Goal: Task Accomplishment & Management: Manage account settings

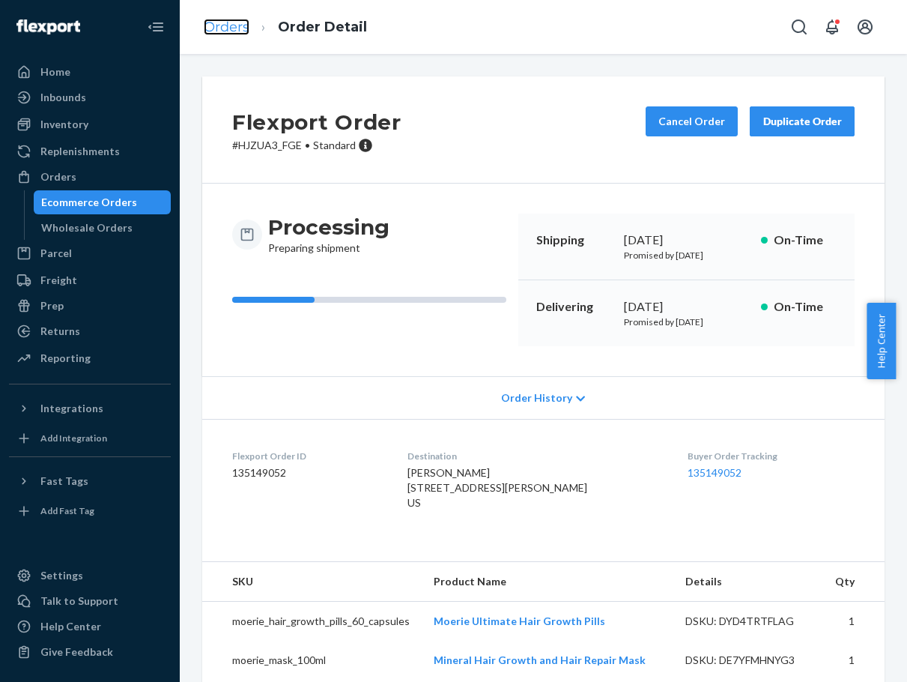
click at [234, 22] on link "Orders" at bounding box center [227, 27] width 46 height 16
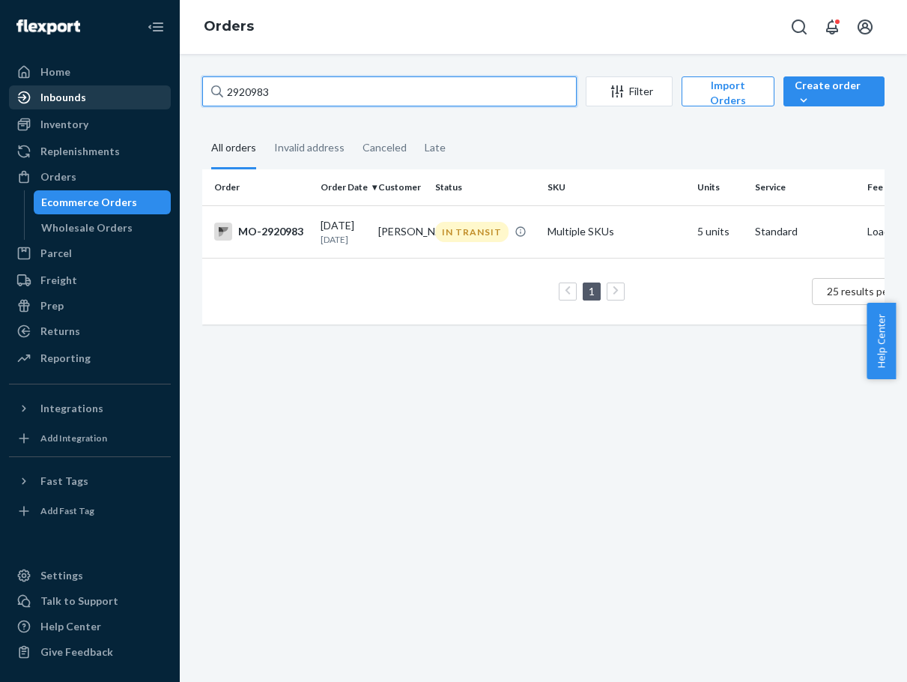
drag, startPoint x: 286, startPoint y: 90, endPoint x: 143, endPoint y: 88, distance: 143.1
click at [143, 88] on div "Home Inbounds Shipping Plans Problems Inventory Products Branded Packaging Repl…" at bounding box center [453, 341] width 907 height 682
paste input "81337"
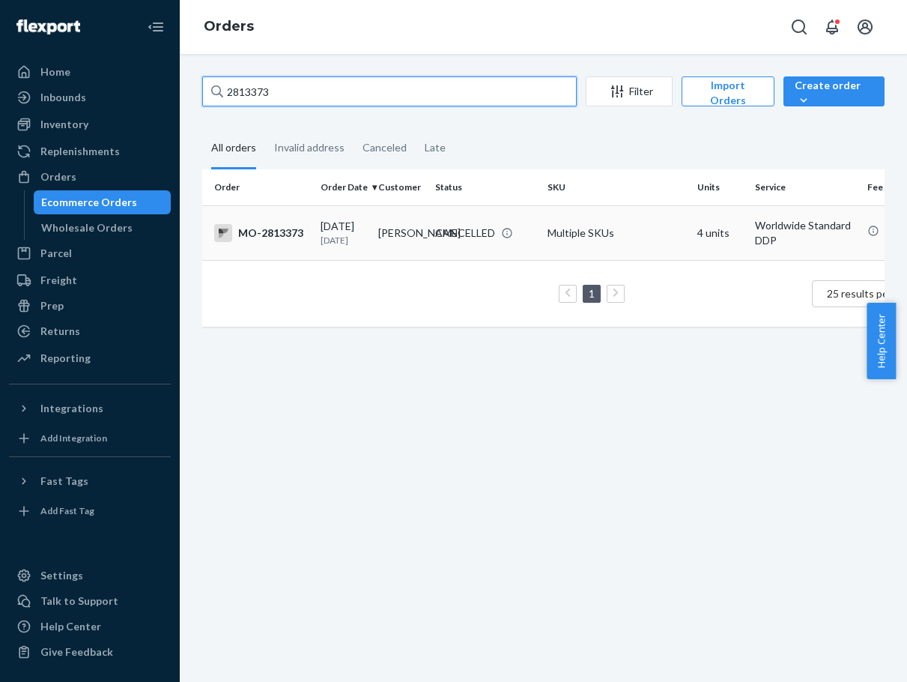
type input "2813373"
click at [495, 241] on div "CANCELLED" at bounding box center [465, 233] width 60 height 15
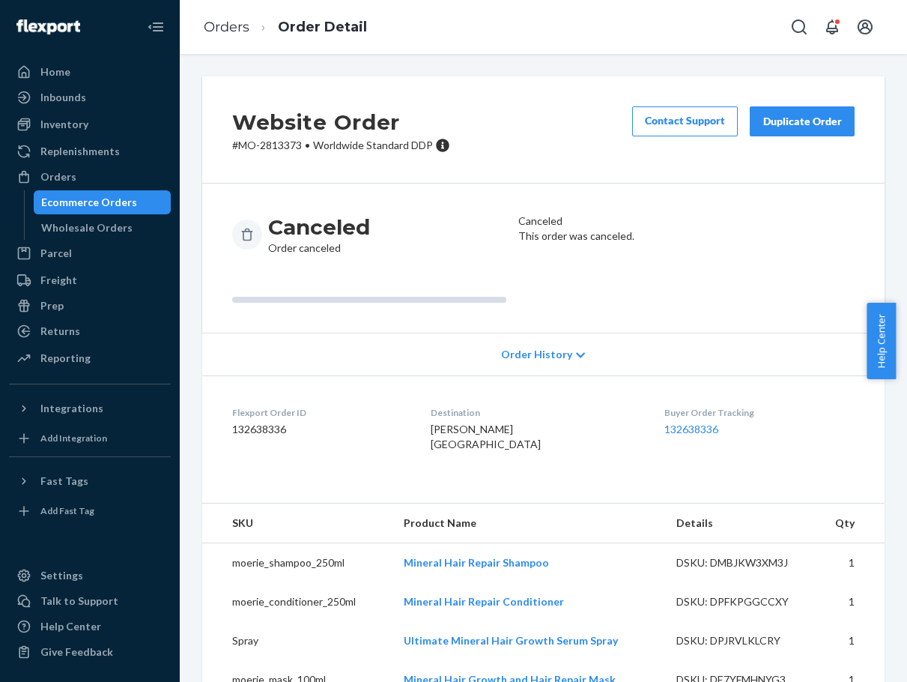
click at [817, 126] on div "Duplicate Order" at bounding box center [802, 121] width 79 height 15
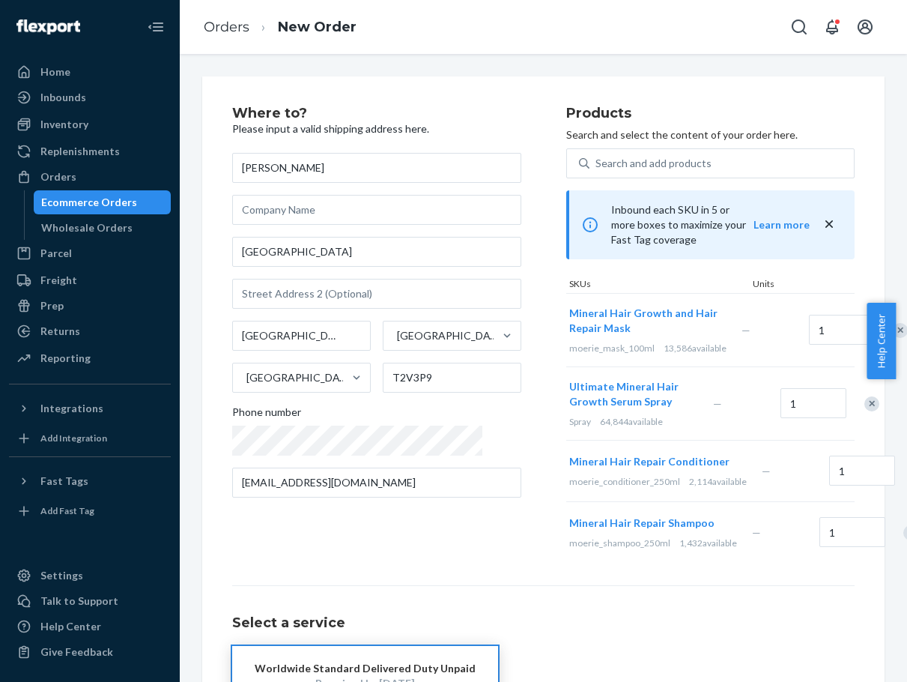
click at [543, 25] on div "Orders New Order" at bounding box center [544, 27] width 728 height 54
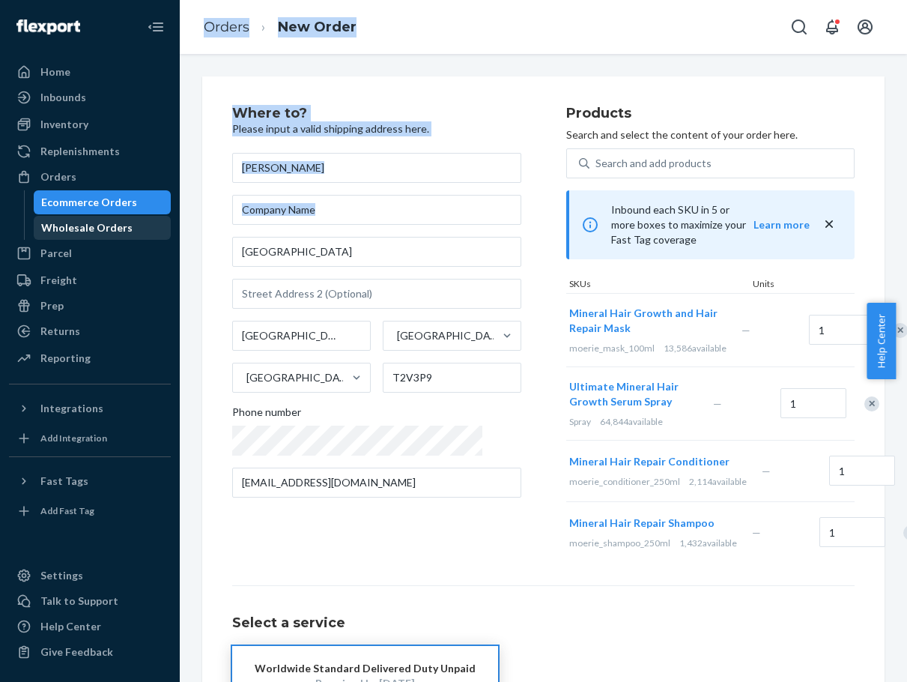
drag, startPoint x: 416, startPoint y: 235, endPoint x: 139, endPoint y: 226, distance: 276.6
click at [139, 226] on div "Home Inbounds Shipping Plans Problems Inventory Products Branded Packaging Repl…" at bounding box center [453, 341] width 907 height 682
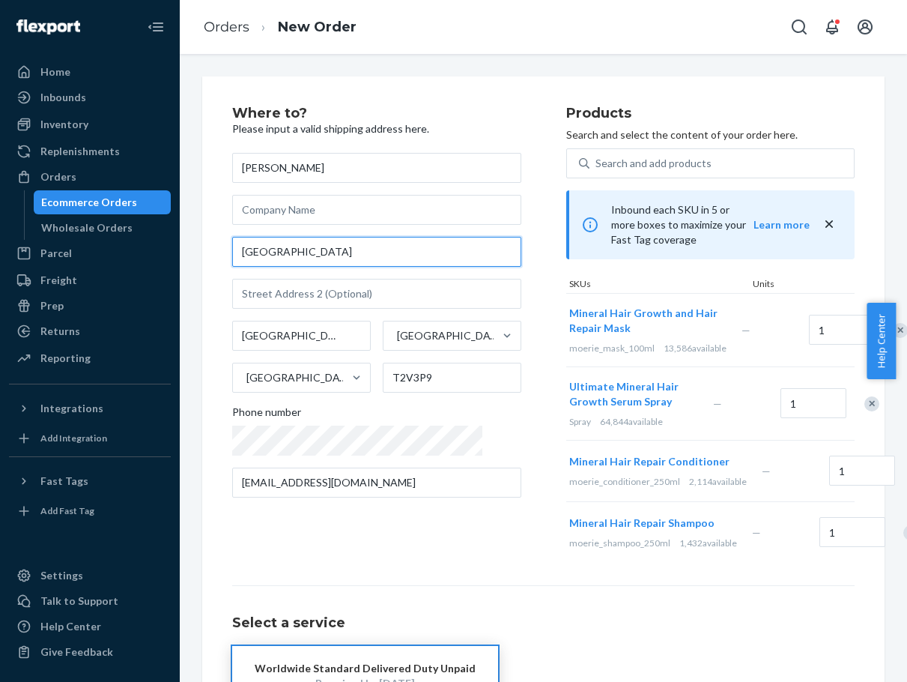
click at [393, 256] on input "[GEOGRAPHIC_DATA]" at bounding box center [376, 252] width 289 height 30
drag, startPoint x: 403, startPoint y: 253, endPoint x: 178, endPoint y: 250, distance: 225.6
click at [178, 250] on div "Home Inbounds Shipping Plans Problems Inventory Products Branded Packaging Repl…" at bounding box center [453, 341] width 907 height 682
paste input "[STREET_ADDRESS]"
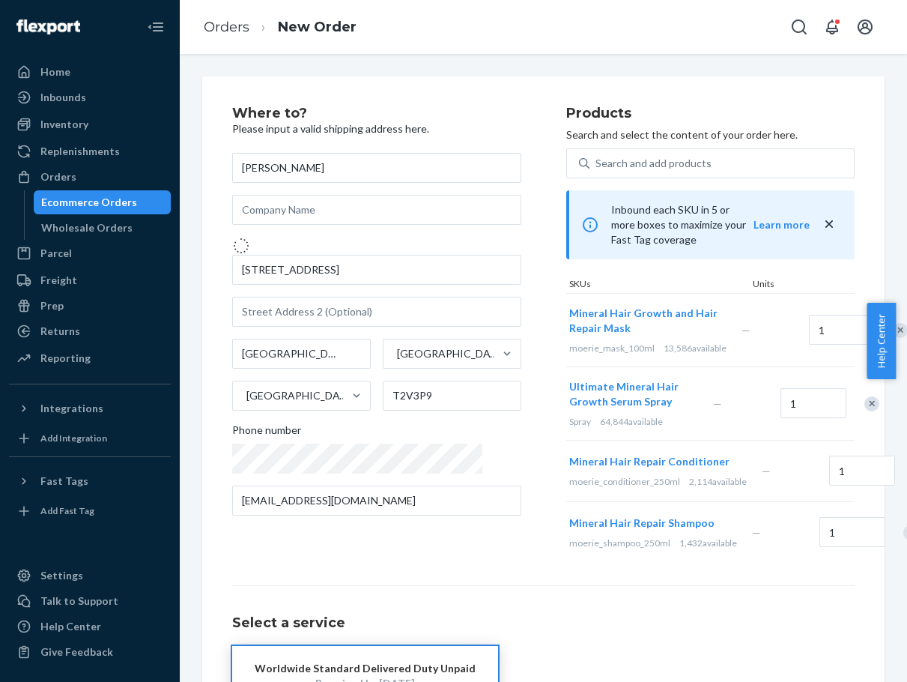
type input "[STREET_ADDRESS]"
type input "T2E 7J6"
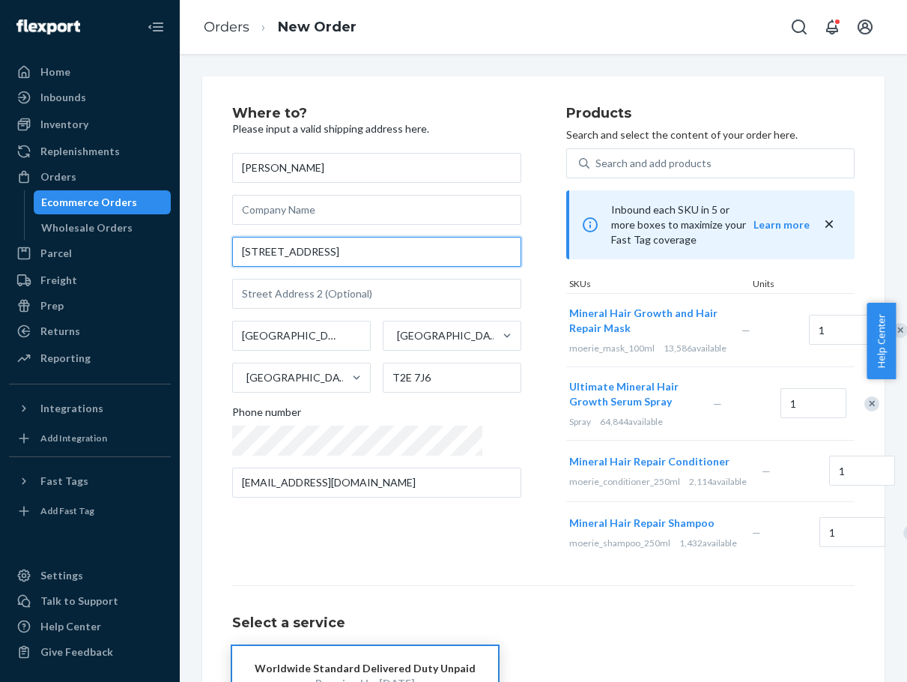
drag, startPoint x: 242, startPoint y: 256, endPoint x: 250, endPoint y: 261, distance: 9.8
click at [242, 256] on input "[STREET_ADDRESS]" at bounding box center [376, 252] width 289 height 30
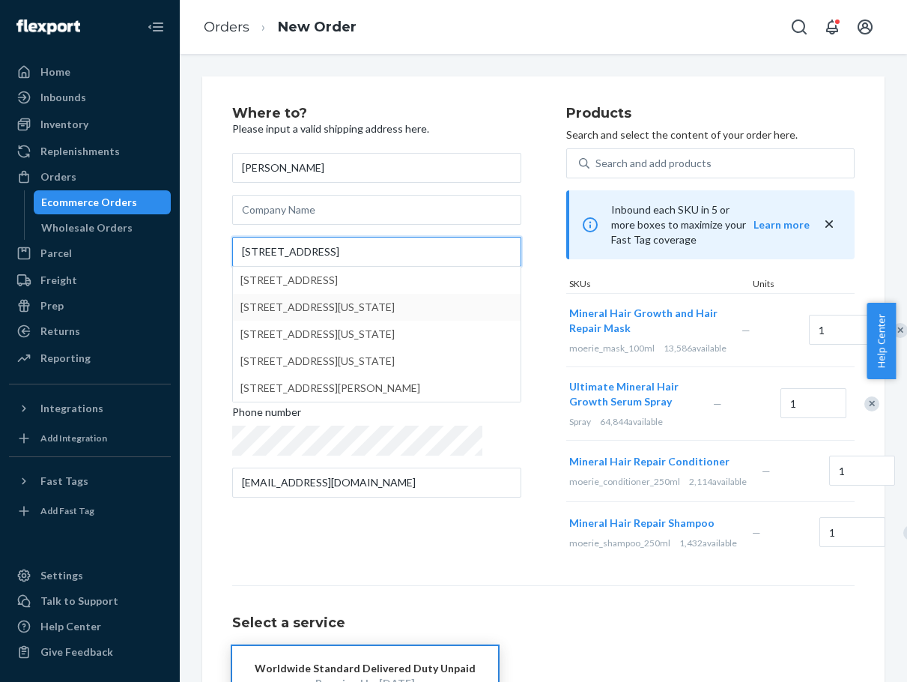
type input "[STREET_ADDRESS]"
click at [207, 381] on div "Where to? Please input a valid shipping address here. [PERSON_NAME] [GEOGRAPHIC…" at bounding box center [543, 435] width 683 height 719
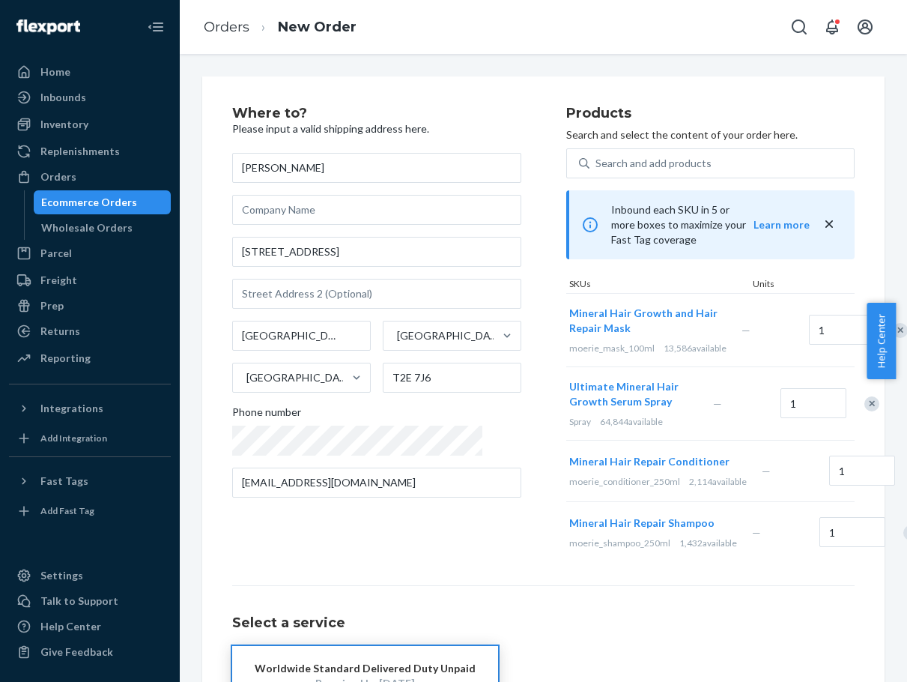
scroll to position [162, 0]
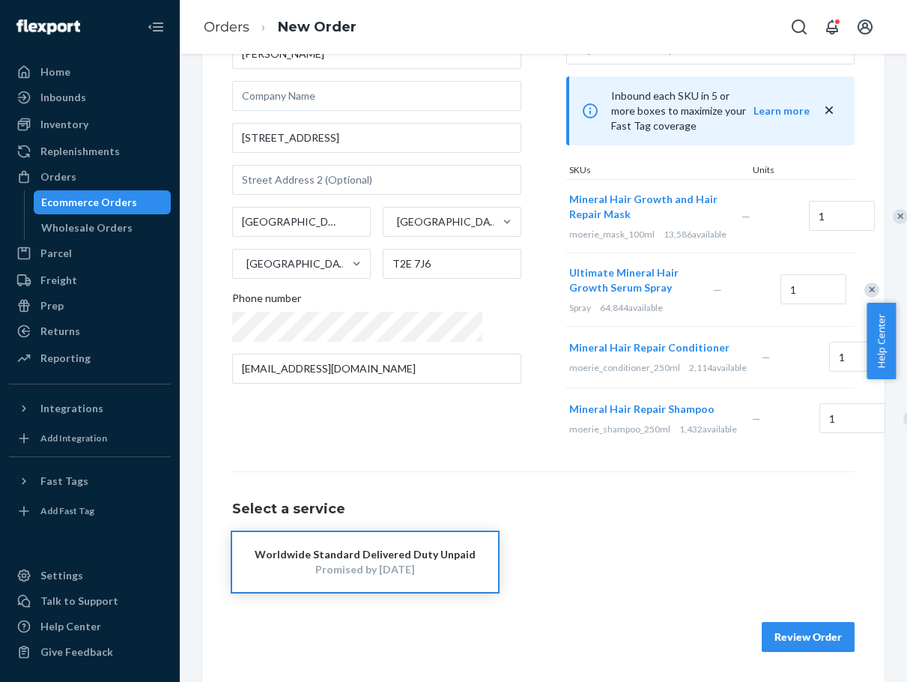
click at [812, 643] on button "Review Order" at bounding box center [808, 637] width 93 height 30
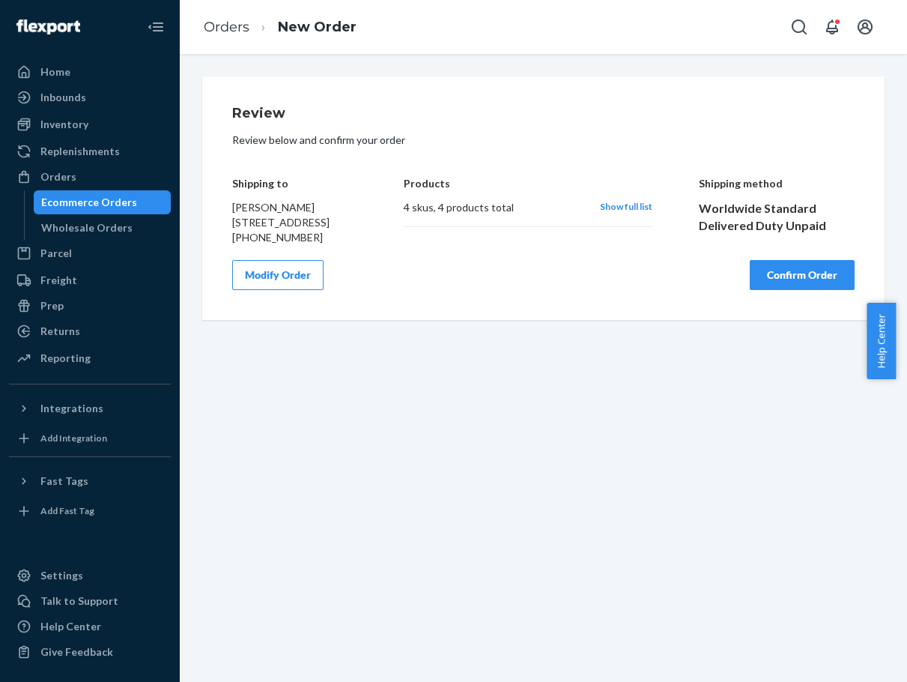
scroll to position [0, 0]
click at [779, 288] on button "Confirm Order" at bounding box center [802, 275] width 105 height 30
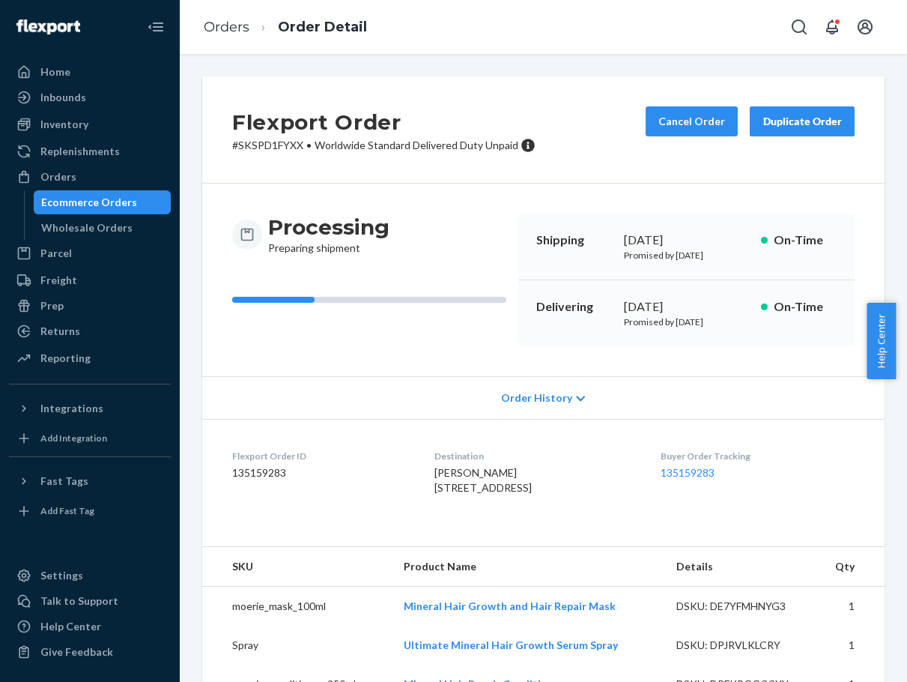
click at [298, 144] on p "# SKSPD1FYXX • Worldwide Standard Delivered Duty Unpaid" at bounding box center [383, 145] width 303 height 15
drag, startPoint x: 303, startPoint y: 145, endPoint x: 222, endPoint y: 148, distance: 81.0
click at [222, 148] on div "Flexport Order # SKSPD1FYXX • Worldwide Standard Delivered Duty Unpaid Cancel O…" at bounding box center [543, 129] width 683 height 107
copy p "# SKSPD1FYXX"
click at [512, 31] on div "Orders Order Detail" at bounding box center [544, 27] width 728 height 54
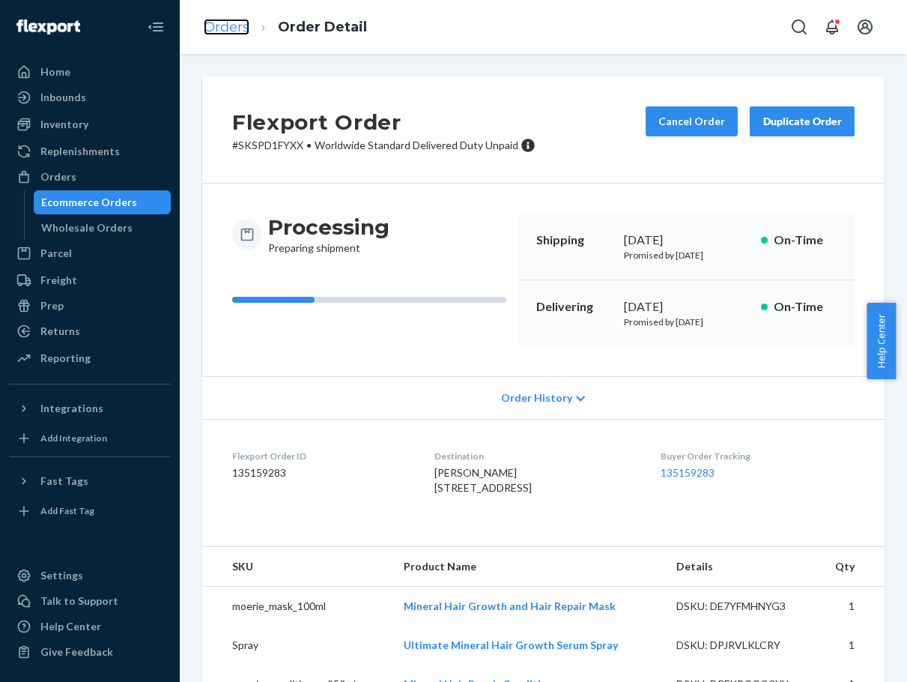
click at [225, 31] on link "Orders" at bounding box center [227, 27] width 46 height 16
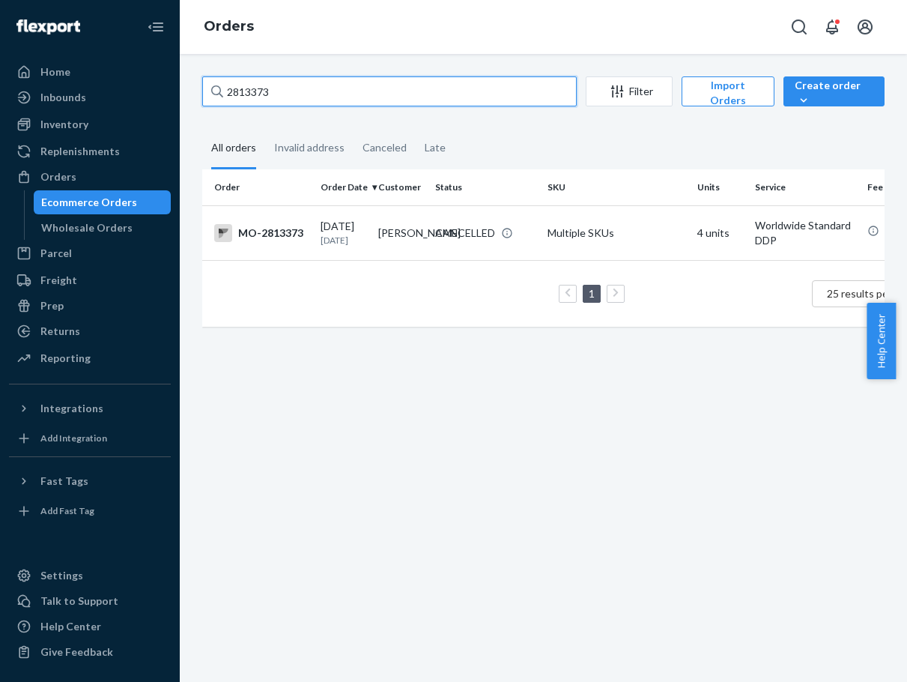
click at [184, 94] on div "2813373 Filter Import Orders Create order Ecommerce order Removal order All ord…" at bounding box center [544, 368] width 728 height 628
paste input "3024349"
drag, startPoint x: 247, startPoint y: 94, endPoint x: 161, endPoint y: 97, distance: 85.5
click at [161, 97] on div "Home Inbounds Shipping Plans Problems Inventory Products Branded Packaging Repl…" at bounding box center [453, 341] width 907 height 682
type input "3024349"
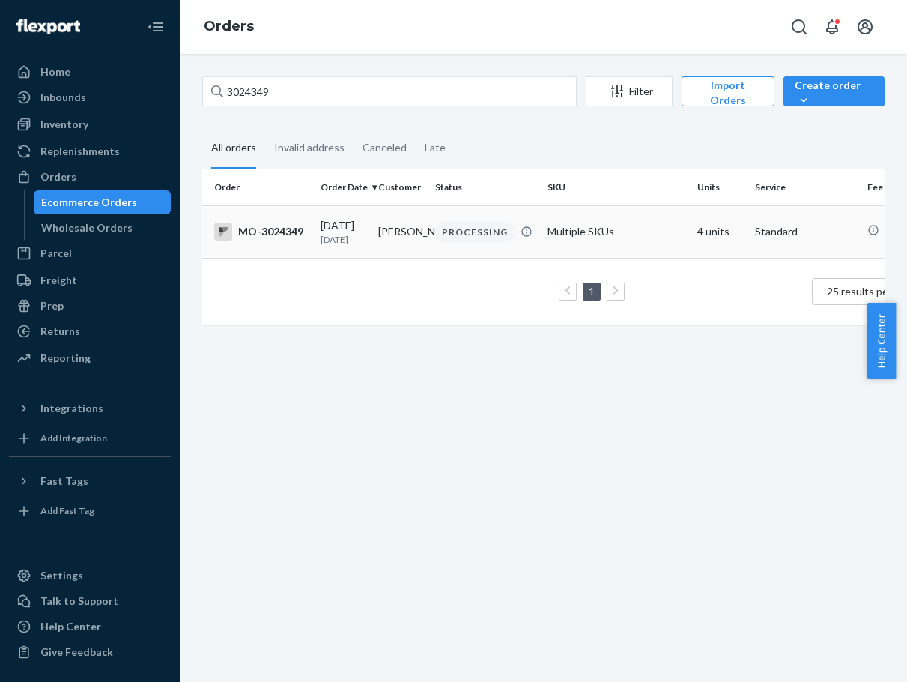
click at [425, 223] on td "[PERSON_NAME]" at bounding box center [401, 231] width 58 height 52
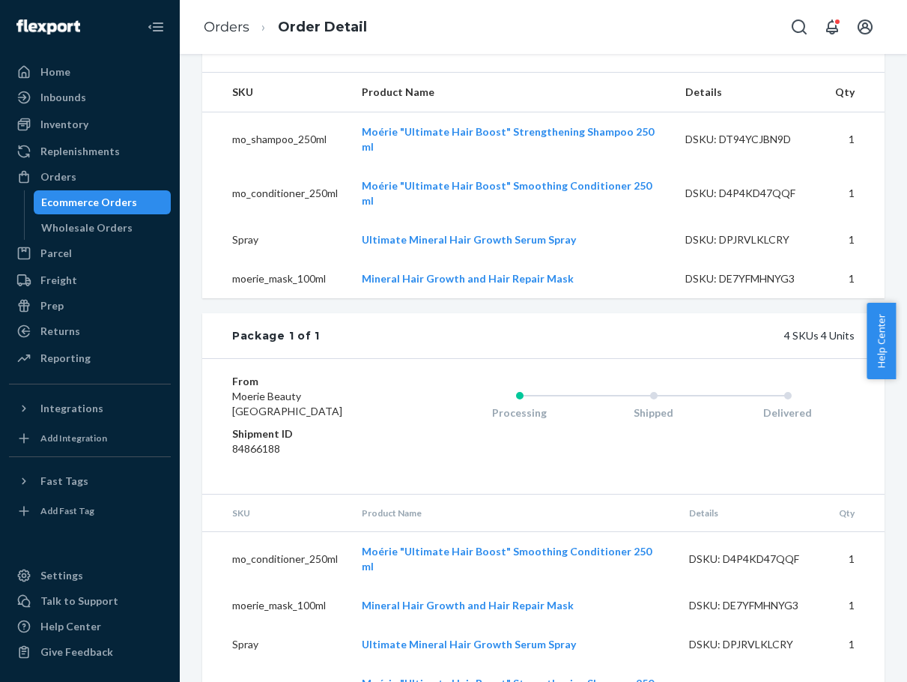
scroll to position [511, 0]
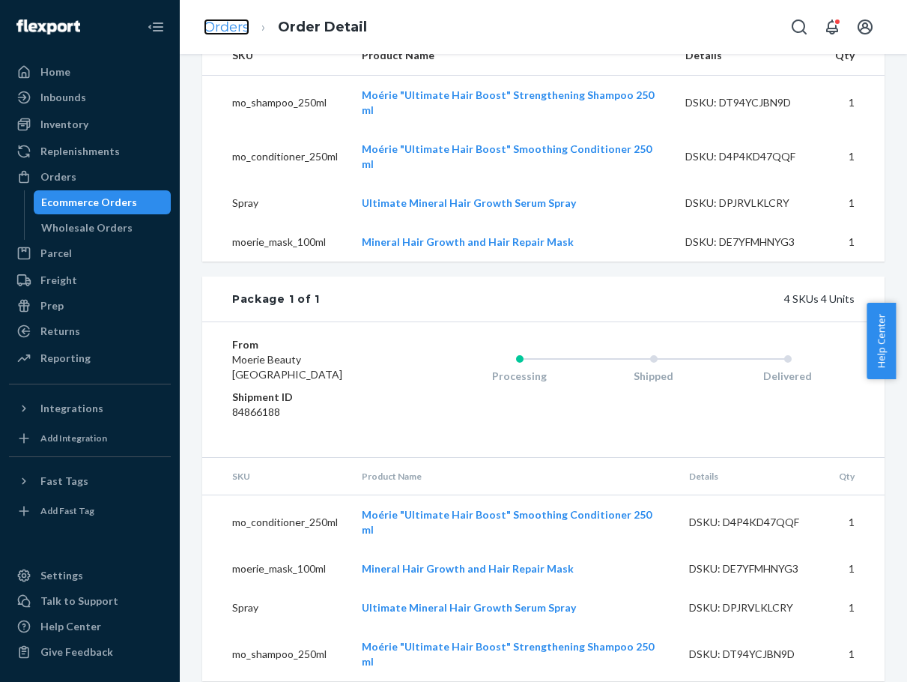
click at [235, 28] on link "Orders" at bounding box center [227, 27] width 46 height 16
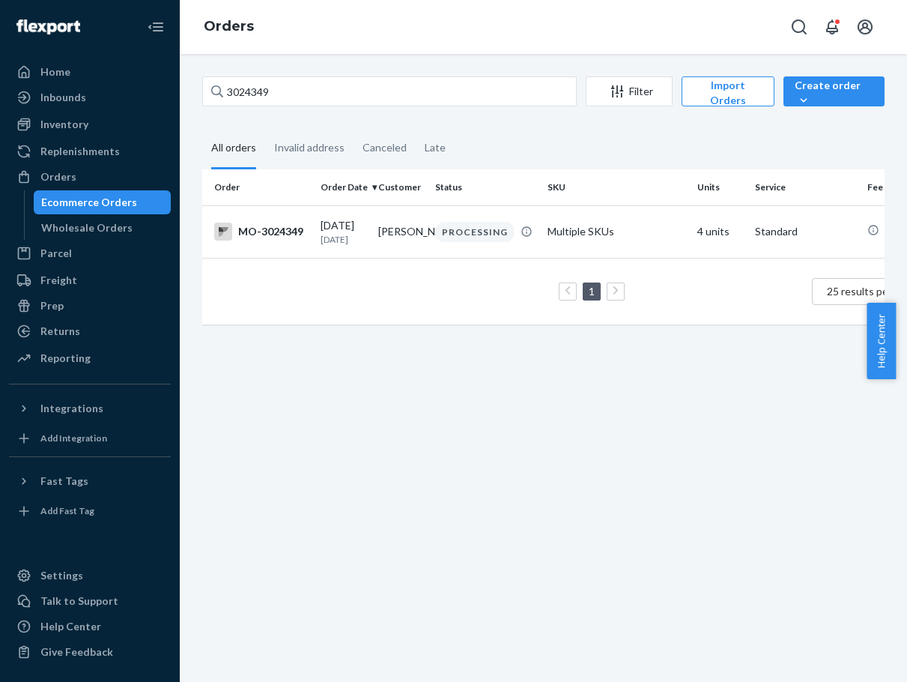
drag, startPoint x: 348, startPoint y: 28, endPoint x: 364, endPoint y: 43, distance: 22.3
click at [348, 29] on div "Orders" at bounding box center [544, 27] width 728 height 54
drag, startPoint x: 245, startPoint y: 102, endPoint x: 194, endPoint y: 104, distance: 51.0
click at [194, 104] on div "3024349 Filter Import Orders Create order Ecommerce order Removal order All ord…" at bounding box center [543, 207] width 705 height 263
paste input "2388722"
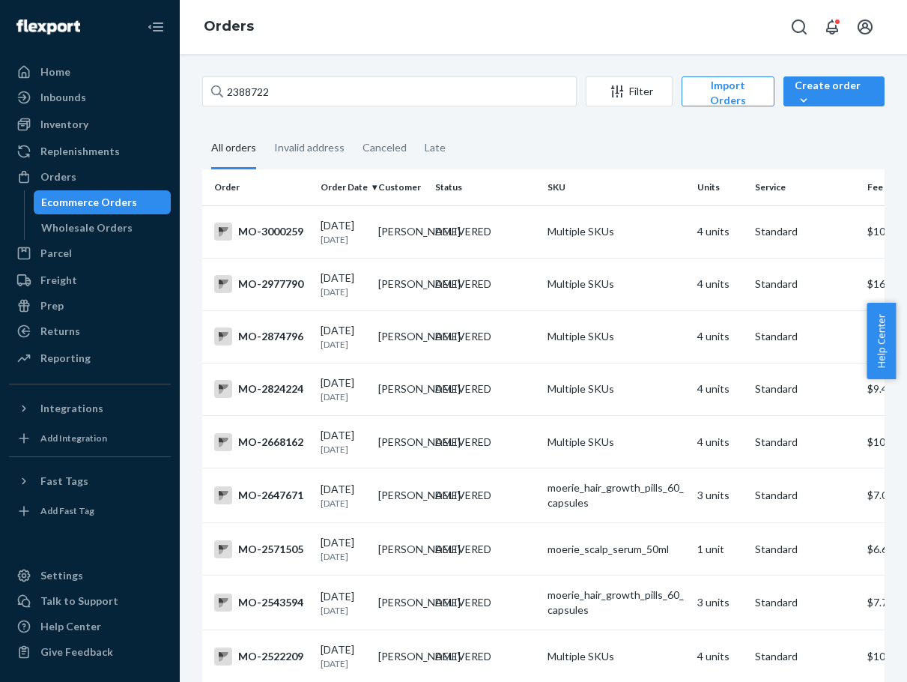
click at [289, 38] on div "Orders" at bounding box center [544, 27] width 728 height 54
drag, startPoint x: 264, startPoint y: 86, endPoint x: 190, endPoint y: 86, distance: 73.4
click at [190, 86] on div "2388722 Filter Import Orders Create order Ecommerce order Removal order All ord…" at bounding box center [544, 368] width 728 height 628
paste input "3024349"
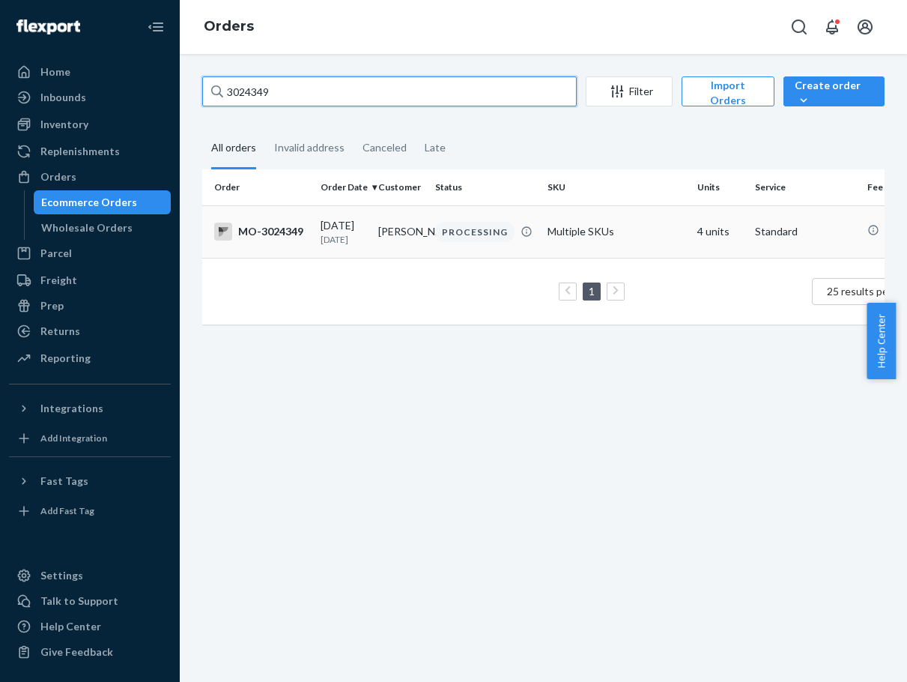
type input "3024349"
click at [485, 235] on div "PROCESSING" at bounding box center [474, 232] width 79 height 20
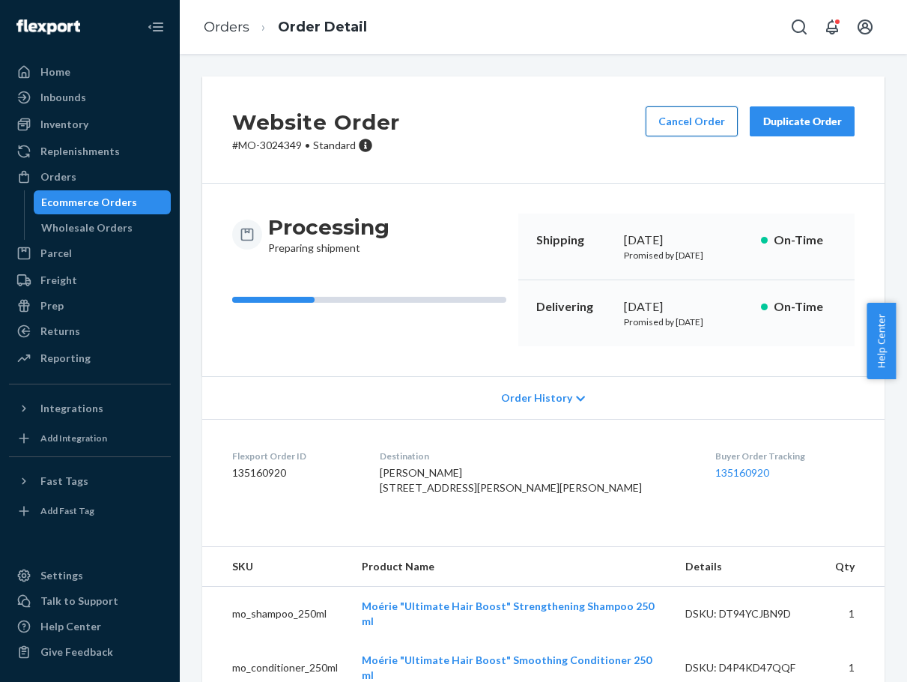
click at [660, 128] on button "Cancel Order" at bounding box center [692, 121] width 92 height 30
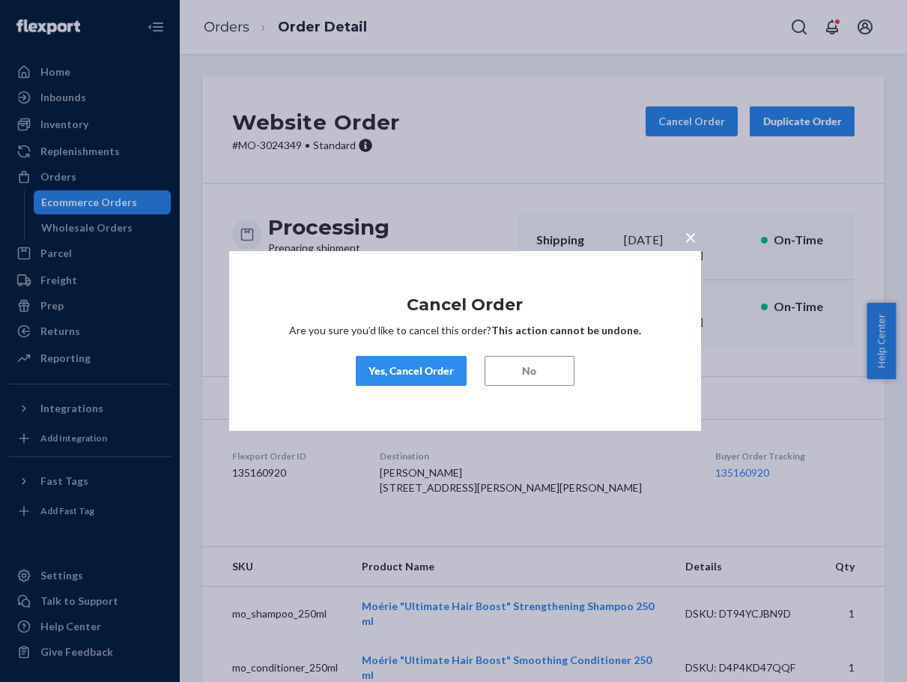
click at [379, 366] on div "Yes, Cancel Order" at bounding box center [411, 370] width 85 height 15
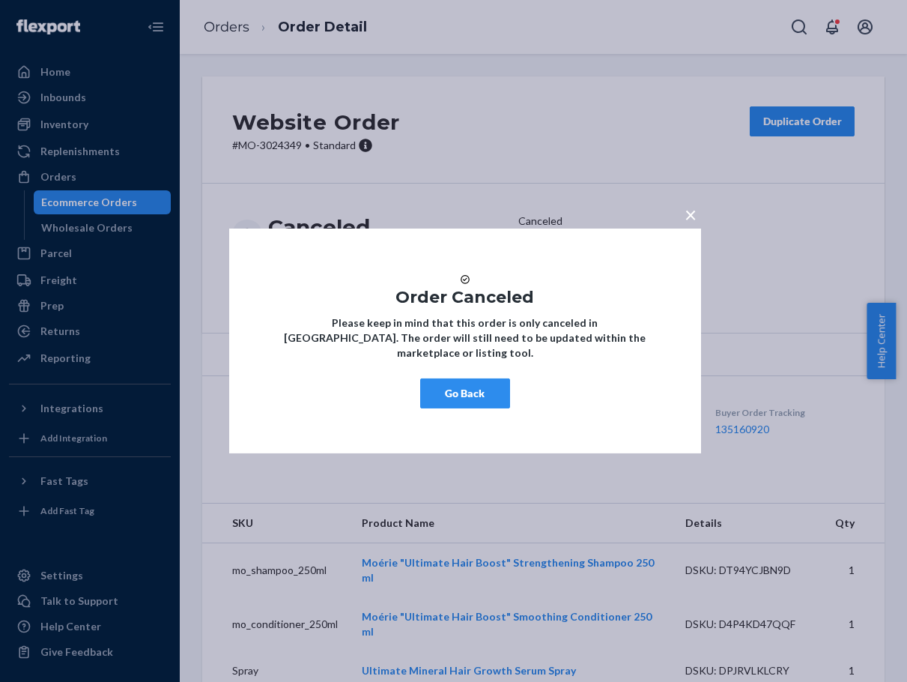
click at [486, 402] on button "Go Back" at bounding box center [465, 393] width 90 height 30
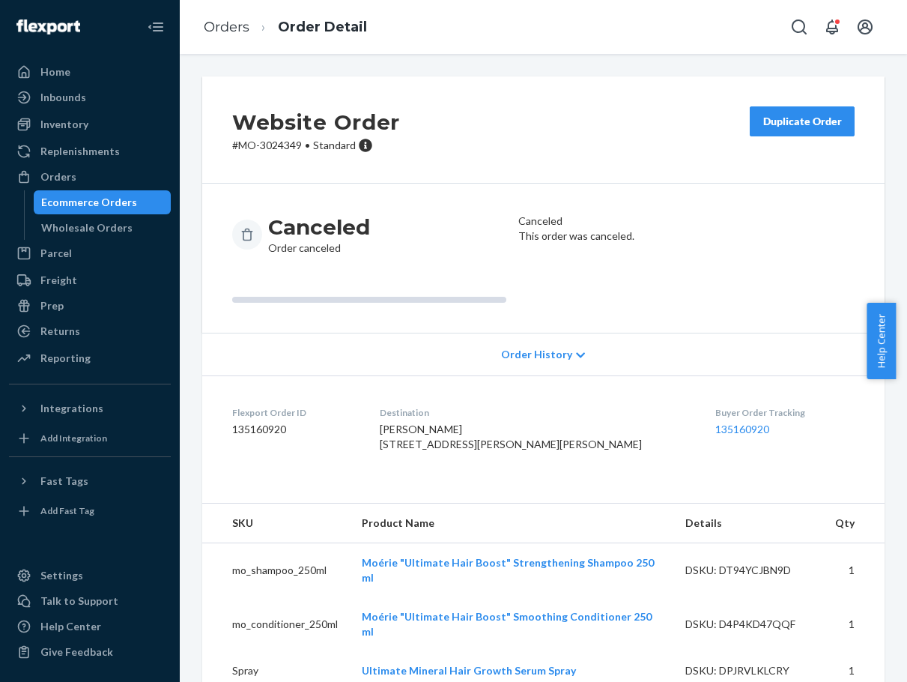
click at [401, 22] on div "Orders Order Detail" at bounding box center [544, 27] width 728 height 54
drag, startPoint x: 241, startPoint y: 24, endPoint x: 300, endPoint y: 67, distance: 73.4
click at [241, 24] on link "Orders" at bounding box center [227, 27] width 46 height 16
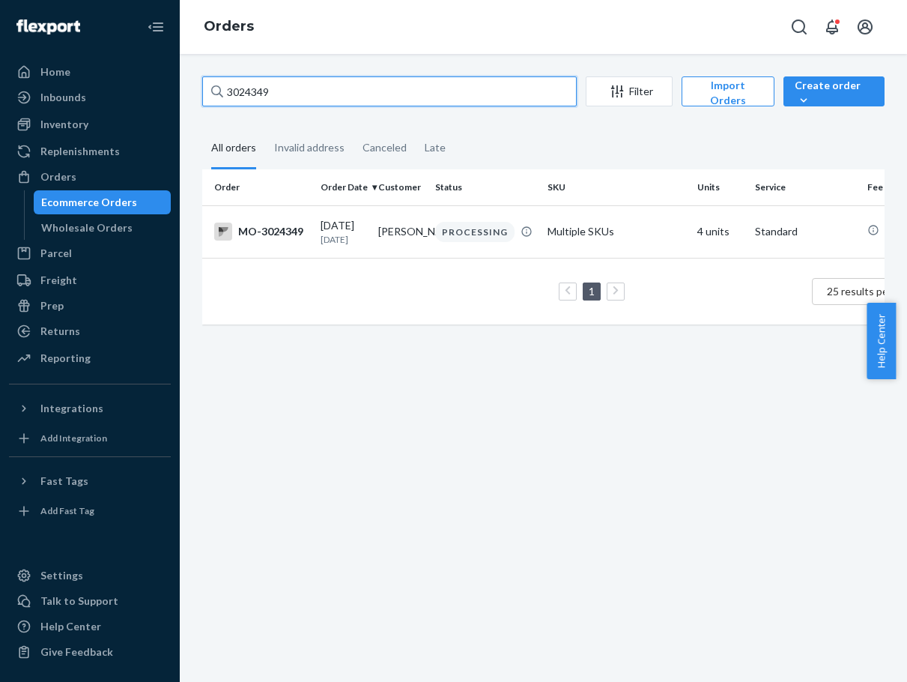
drag, startPoint x: 310, startPoint y: 98, endPoint x: 177, endPoint y: 87, distance: 133.9
click at [177, 87] on div "Home Inbounds Shipping Plans Problems Inventory Products Branded Packaging Repl…" at bounding box center [453, 341] width 907 height 682
paste input "2986758"
type input "2986758"
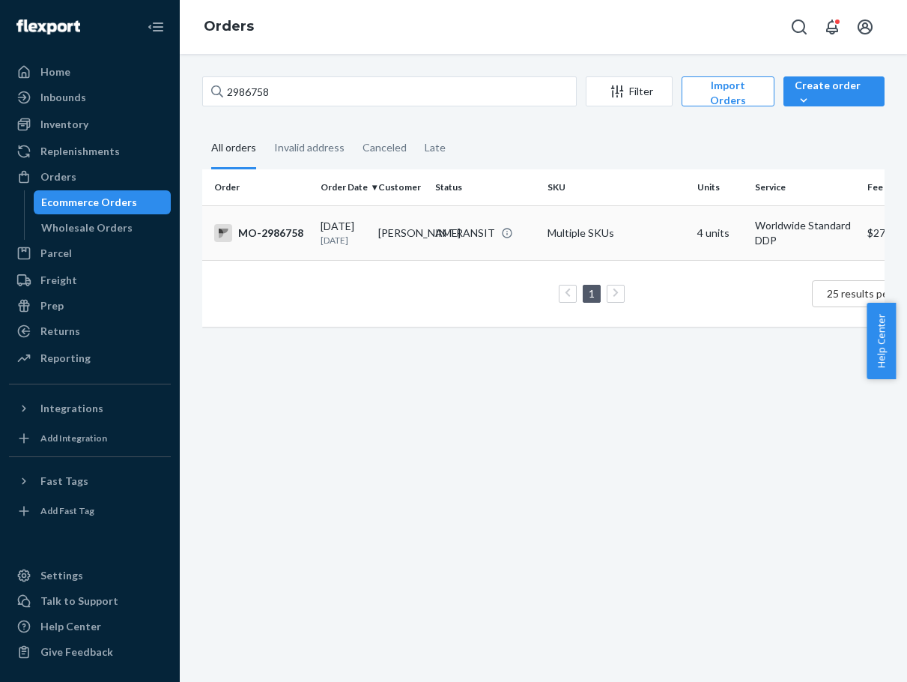
click at [349, 229] on div "[DATE] [DATE]" at bounding box center [344, 233] width 46 height 28
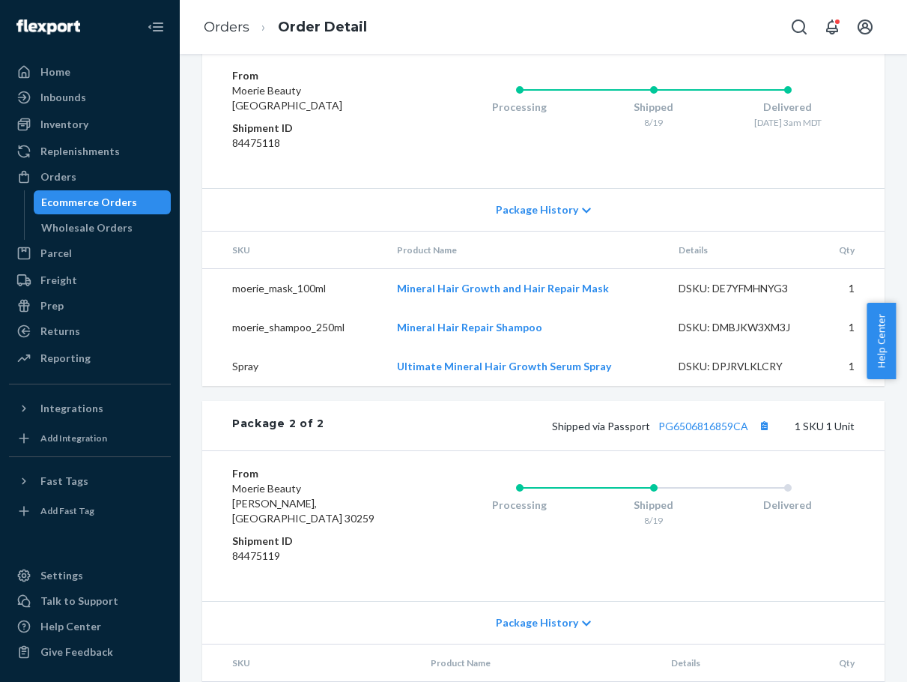
scroll to position [840, 0]
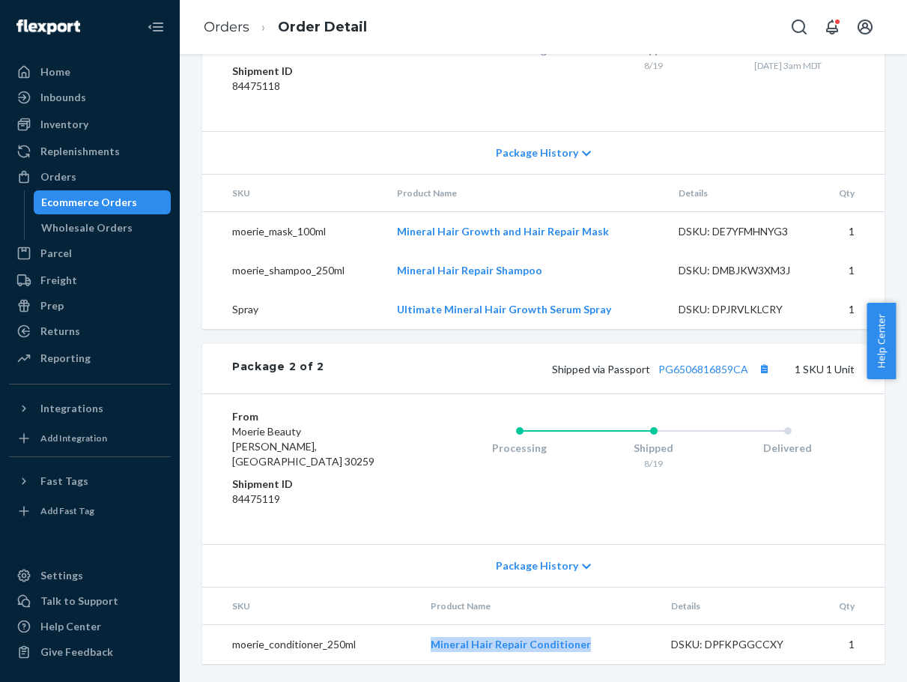
drag, startPoint x: 587, startPoint y: 649, endPoint x: 423, endPoint y: 647, distance: 164.9
click at [423, 647] on td "Mineral Hair Repair Conditioner" at bounding box center [539, 645] width 241 height 40
copy link "Mineral Hair Repair Conditioner"
drag, startPoint x: 712, startPoint y: 375, endPoint x: 704, endPoint y: 381, distance: 9.6
click at [228, 34] on link "Orders" at bounding box center [227, 27] width 46 height 16
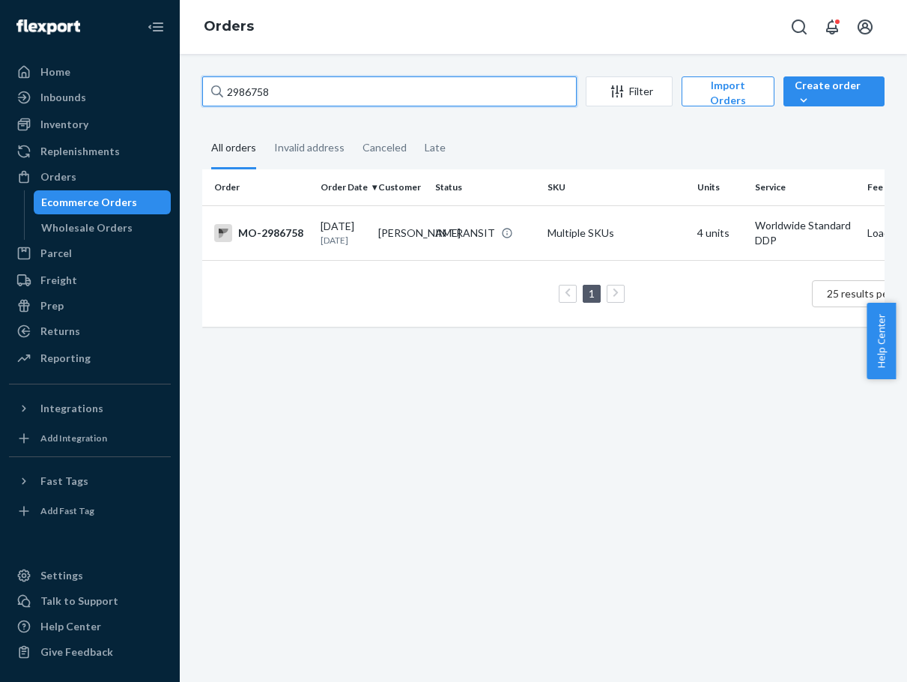
drag, startPoint x: 276, startPoint y: 96, endPoint x: 185, endPoint y: 91, distance: 90.8
click at [185, 91] on div "2986758 Filter Import Orders Create order Ecommerce order Removal order All ord…" at bounding box center [544, 368] width 728 height 628
paste input "3010793"
type input "3010793"
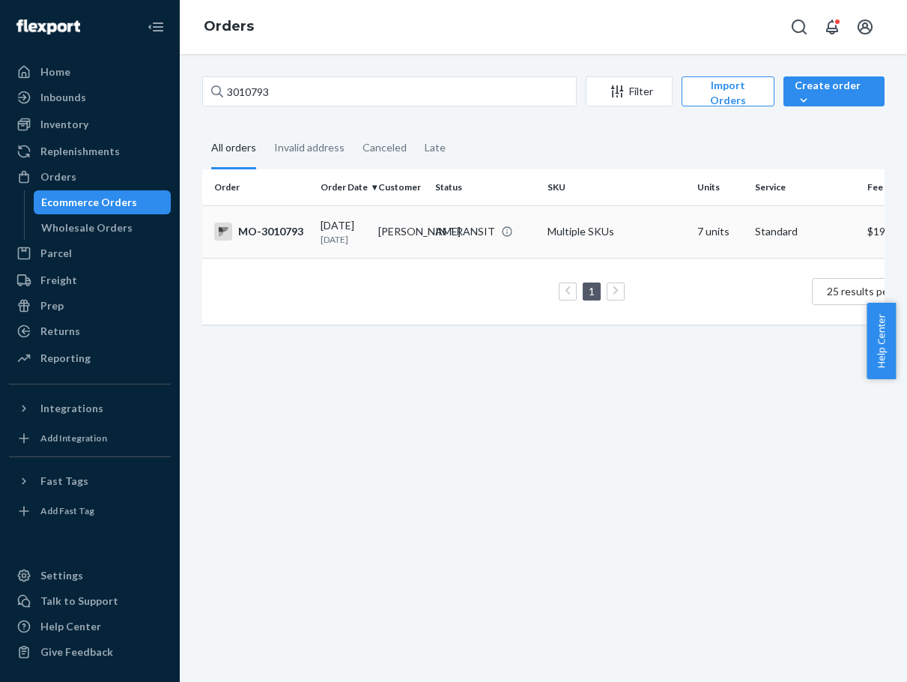
click at [436, 233] on div "IN TRANSIT" at bounding box center [465, 231] width 60 height 15
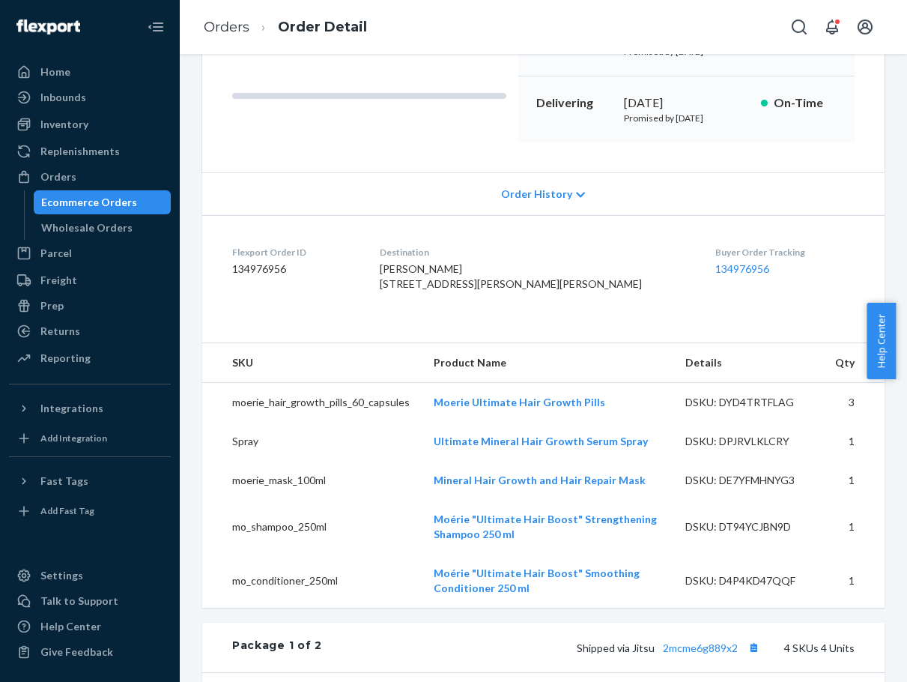
click at [693, 528] on div "Website Order # MO-3010793 • Standard / $19.11 View Details Create Return Dupli…" at bounding box center [543, 240] width 683 height 735
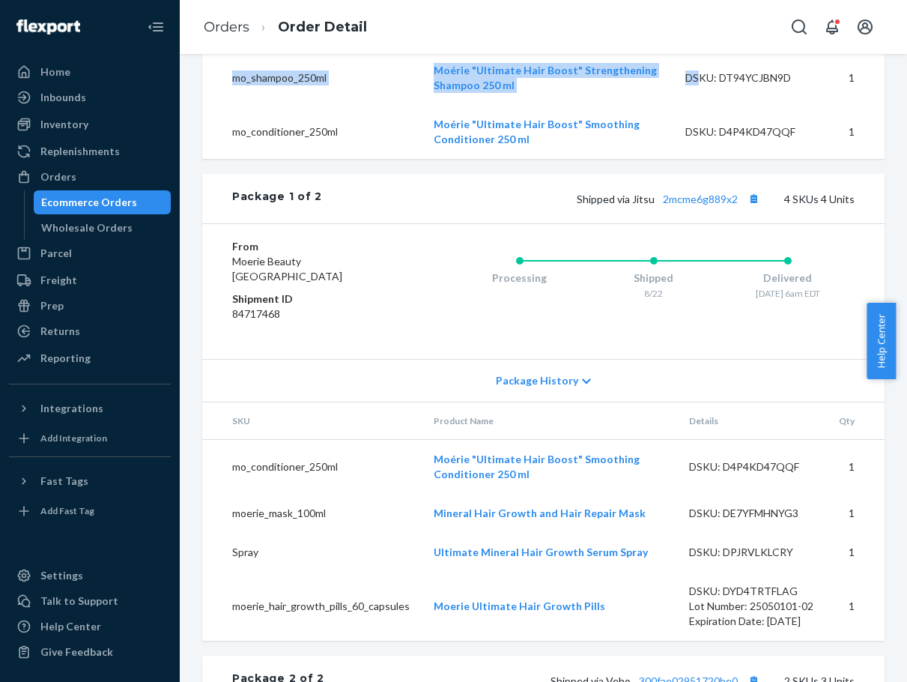
scroll to position [674, 0]
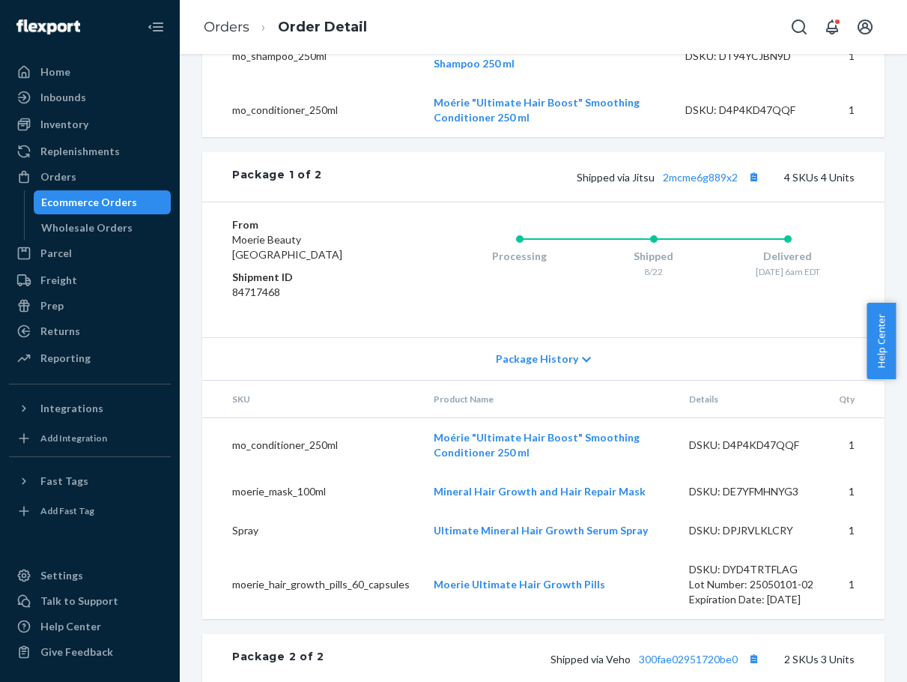
click at [686, 337] on div "From Moerie Beauty [GEOGRAPHIC_DATA] Shipment ID 84717468 Processing Shipped 8/…" at bounding box center [543, 270] width 683 height 136
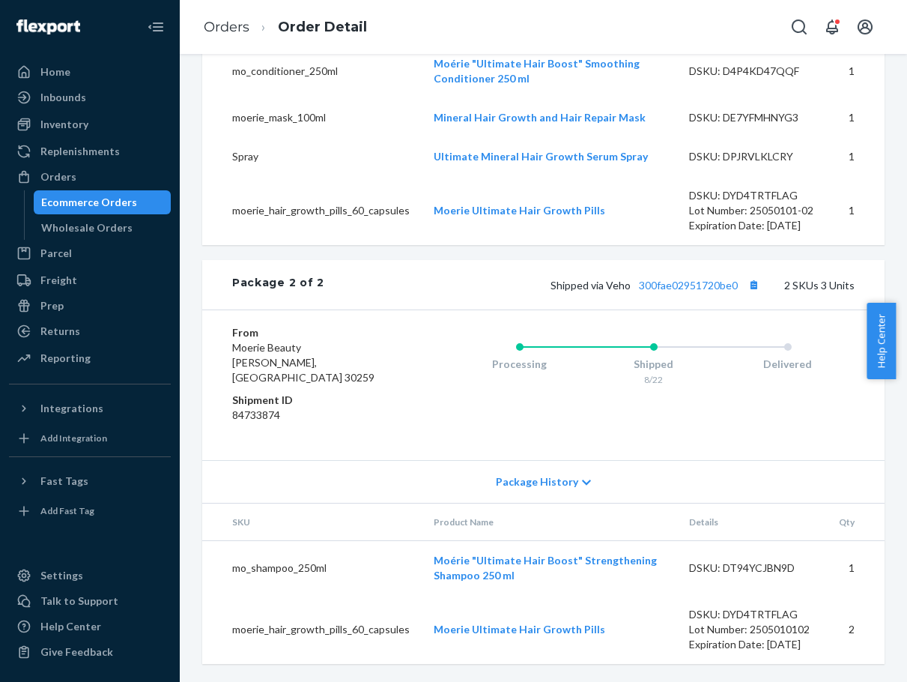
scroll to position [1122, 0]
click at [579, 25] on div "Orders Order Detail" at bounding box center [544, 27] width 728 height 54
click at [746, 285] on button "Copy tracking number" at bounding box center [753, 284] width 19 height 19
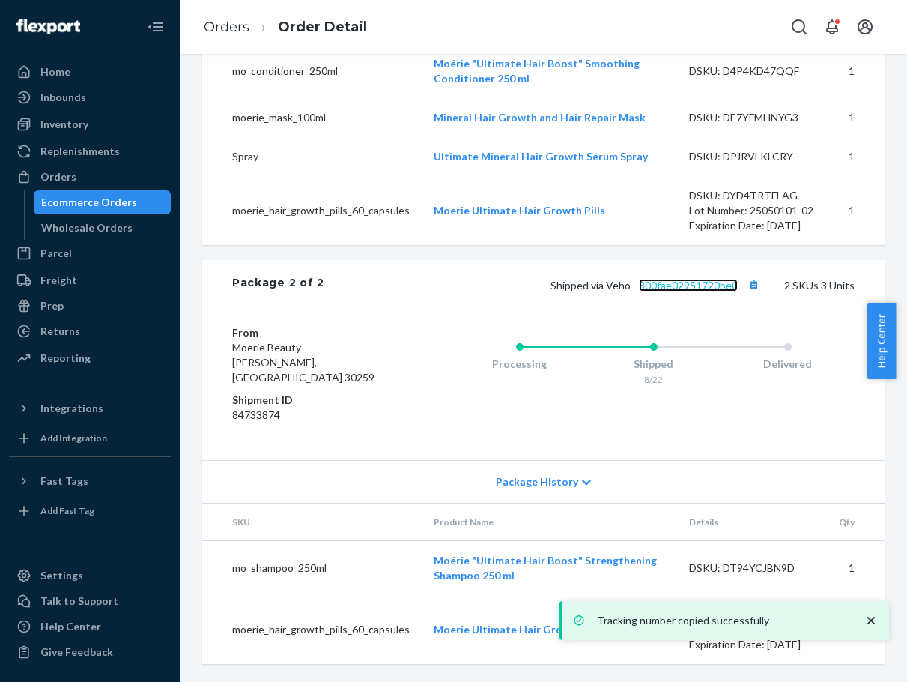
click at [701, 282] on link "300fae02951720be0" at bounding box center [688, 285] width 99 height 13
